Goal: Task Accomplishment & Management: Use online tool/utility

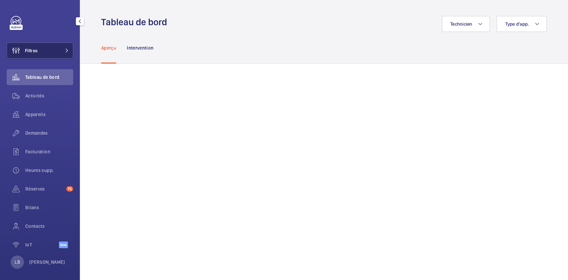
click at [62, 45] on button "Filtres" at bounding box center [40, 51] width 67 height 16
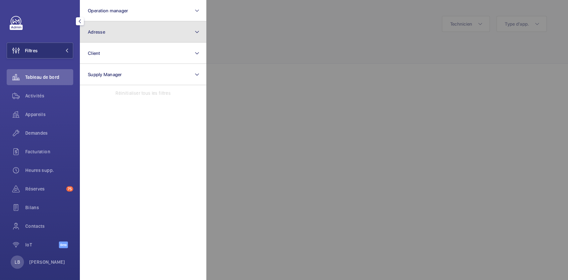
click at [116, 26] on button "Adresse" at bounding box center [143, 31] width 126 height 21
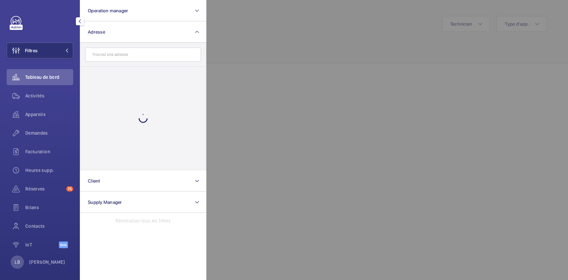
click at [105, 56] on input "text" at bounding box center [143, 55] width 116 height 14
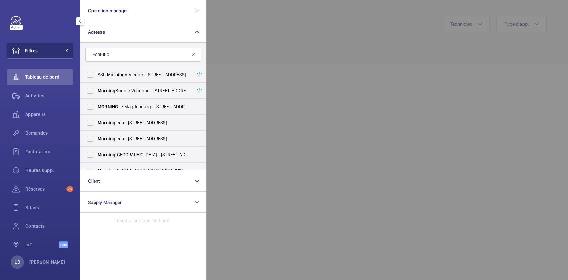
click at [117, 56] on input "MORNING" at bounding box center [143, 55] width 116 height 14
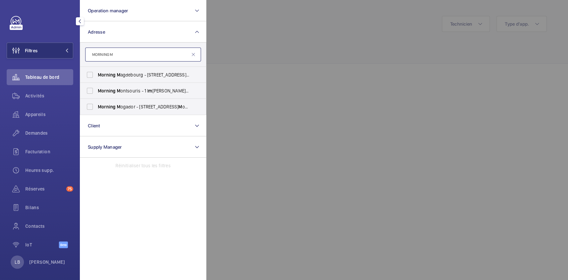
click at [123, 55] on input "MORNING M" at bounding box center [143, 55] width 116 height 14
paste input "IROMESNIL"
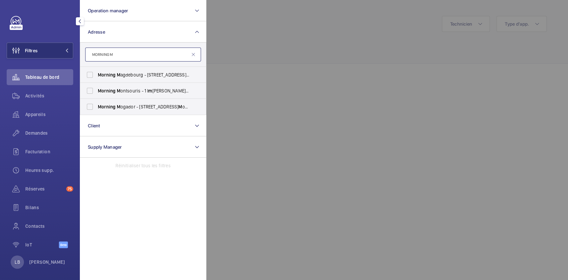
type input "MORNING MIROMESNIL"
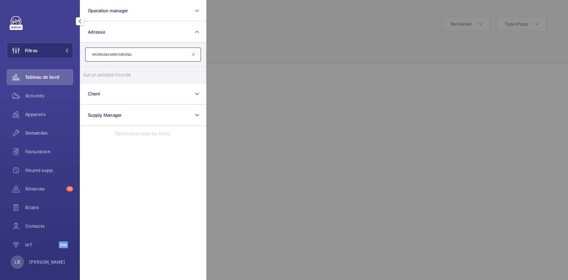
drag, startPoint x: 109, startPoint y: 55, endPoint x: 77, endPoint y: 53, distance: 32.0
click at [77, 53] on div "Filtres Operation manager Adresse MORNING MIROMESNIL Aucun adresse trouvée Réin…" at bounding box center [40, 140] width 80 height 280
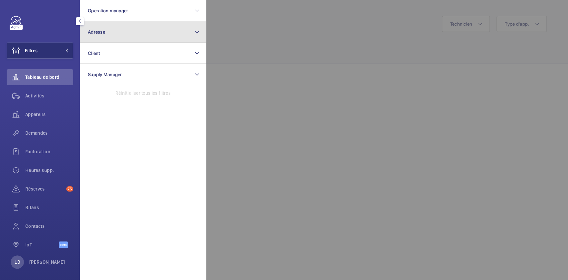
click at [103, 40] on button "Adresse" at bounding box center [143, 31] width 126 height 21
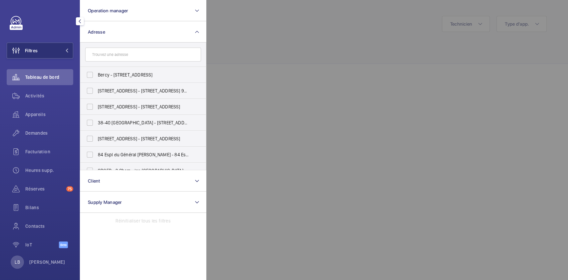
click at [129, 60] on input "text" at bounding box center [143, 55] width 116 height 14
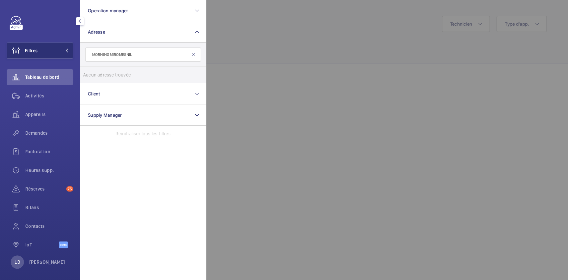
click at [110, 56] on input "MORNING MIROMESNIL" at bounding box center [143, 55] width 116 height 14
drag, startPoint x: 109, startPoint y: 55, endPoint x: 164, endPoint y: 57, distance: 55.3
click at [164, 57] on input "MORNING MIROMESNIL" at bounding box center [143, 55] width 116 height 14
type input "MORNING"
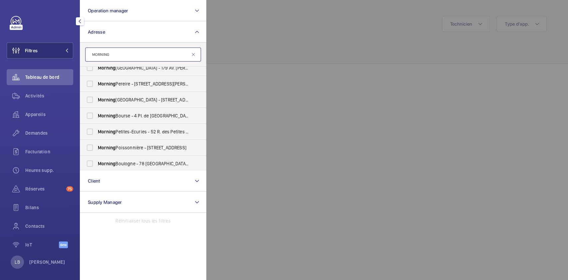
scroll to position [312, 0]
click at [123, 53] on input "MORNING" at bounding box center [143, 55] width 116 height 14
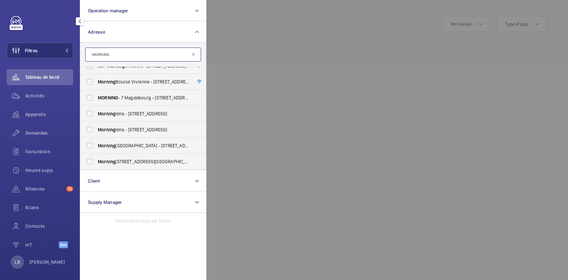
scroll to position [0, 0]
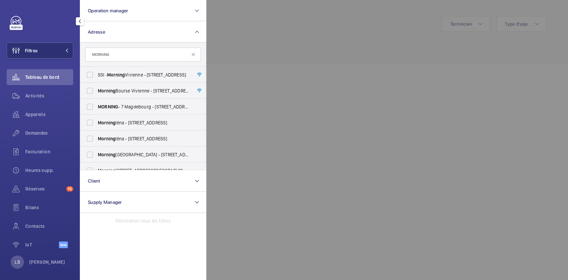
click at [255, 36] on div at bounding box center [490, 140] width 568 height 280
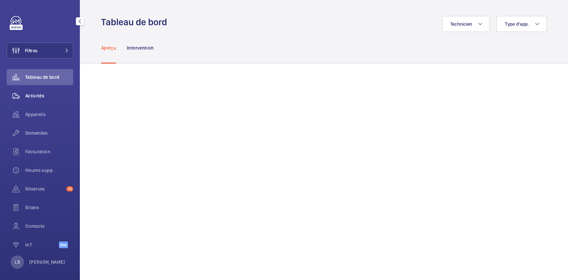
click at [41, 93] on span "Activités" at bounding box center [49, 96] width 48 height 7
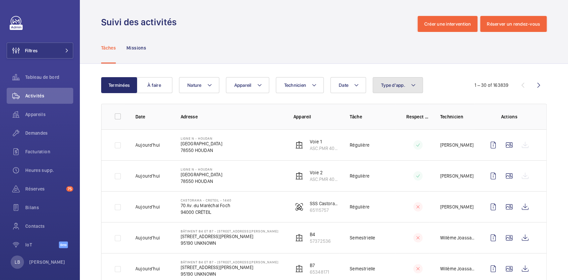
click at [390, 85] on span "Type d'app." at bounding box center [393, 85] width 24 height 5
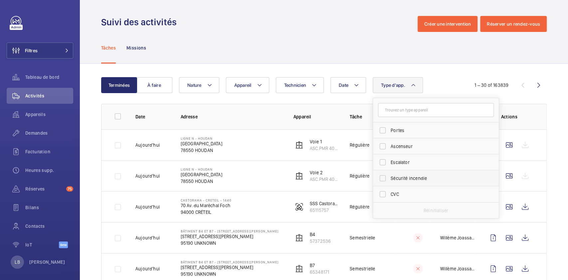
click at [386, 178] on label "Sécurité incendie" at bounding box center [431, 178] width 116 height 16
click at [386, 178] on input "Sécurité incendie" at bounding box center [382, 178] width 13 height 13
checkbox input "true"
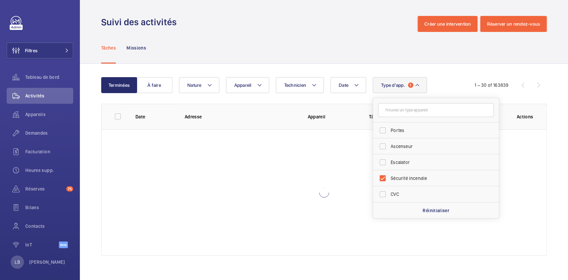
click at [333, 39] on div "Tâches Missions" at bounding box center [324, 48] width 446 height 32
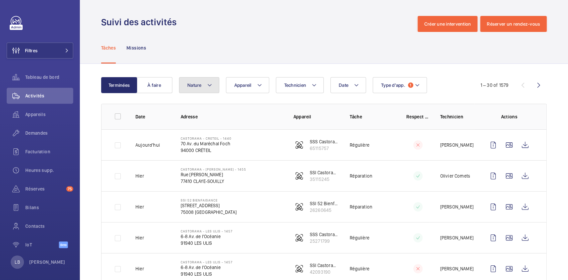
click at [201, 84] on span "Nature" at bounding box center [194, 85] width 14 height 5
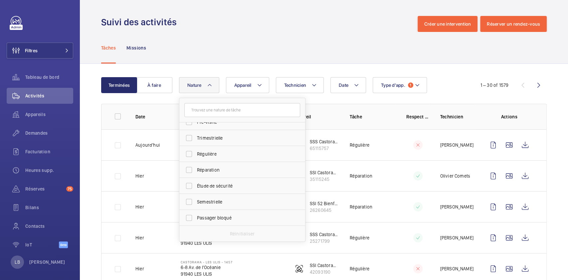
scroll to position [103, 0]
click at [188, 153] on label "Régulière" at bounding box center [237, 155] width 116 height 16
click at [188, 153] on input "Régulière" at bounding box center [188, 154] width 13 height 13
checkbox input "true"
click at [293, 36] on div "Tâches Missions" at bounding box center [324, 48] width 446 height 32
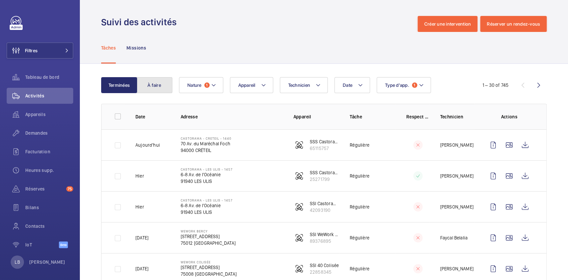
click at [165, 81] on button "À faire" at bounding box center [154, 85] width 36 height 16
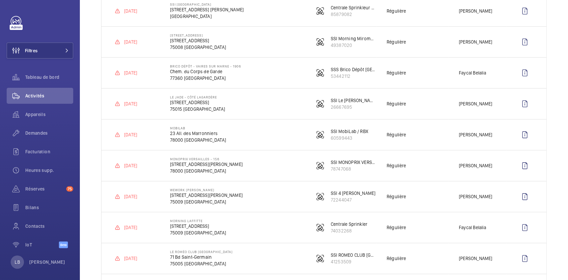
scroll to position [257, 0]
drag, startPoint x: 418, startPoint y: 148, endPoint x: 272, endPoint y: 137, distance: 146.2
click at [272, 137] on td "MobiLab 23 All. des Marronniers [GEOGRAPHIC_DATA]" at bounding box center [231, 135] width 144 height 31
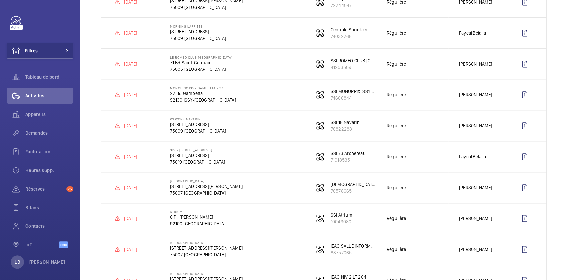
scroll to position [469, 0]
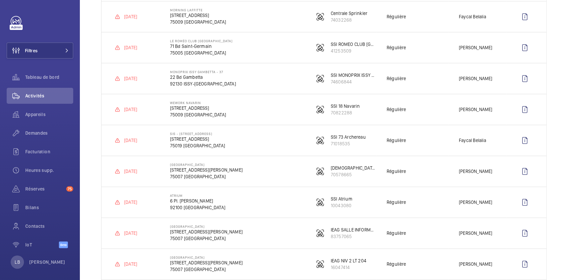
click at [272, 137] on td "SIS - [STREET_ADDRESS][GEOGRAPHIC_DATA][STREET_ADDRESS]" at bounding box center [231, 140] width 144 height 31
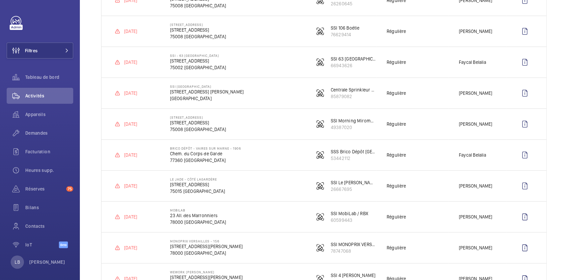
scroll to position [175, 0]
click at [275, 128] on td "[STREET_ADDRESS] [STREET_ADDRESS]" at bounding box center [231, 124] width 144 height 31
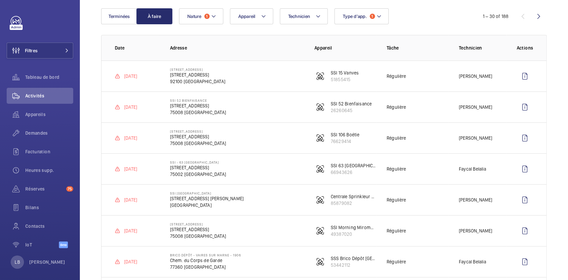
scroll to position [68, 0]
drag, startPoint x: 168, startPoint y: 69, endPoint x: 201, endPoint y: 69, distance: 33.3
click at [201, 69] on td "[STREET_ADDRESS] [STREET_ADDRESS]" at bounding box center [231, 77] width 144 height 31
copy p "[STREET_ADDRESS]"
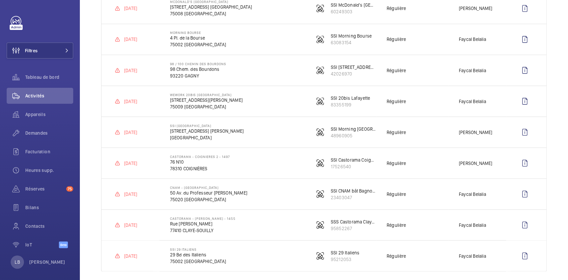
scroll to position [797, 0]
